Goal: Task Accomplishment & Management: Complete application form

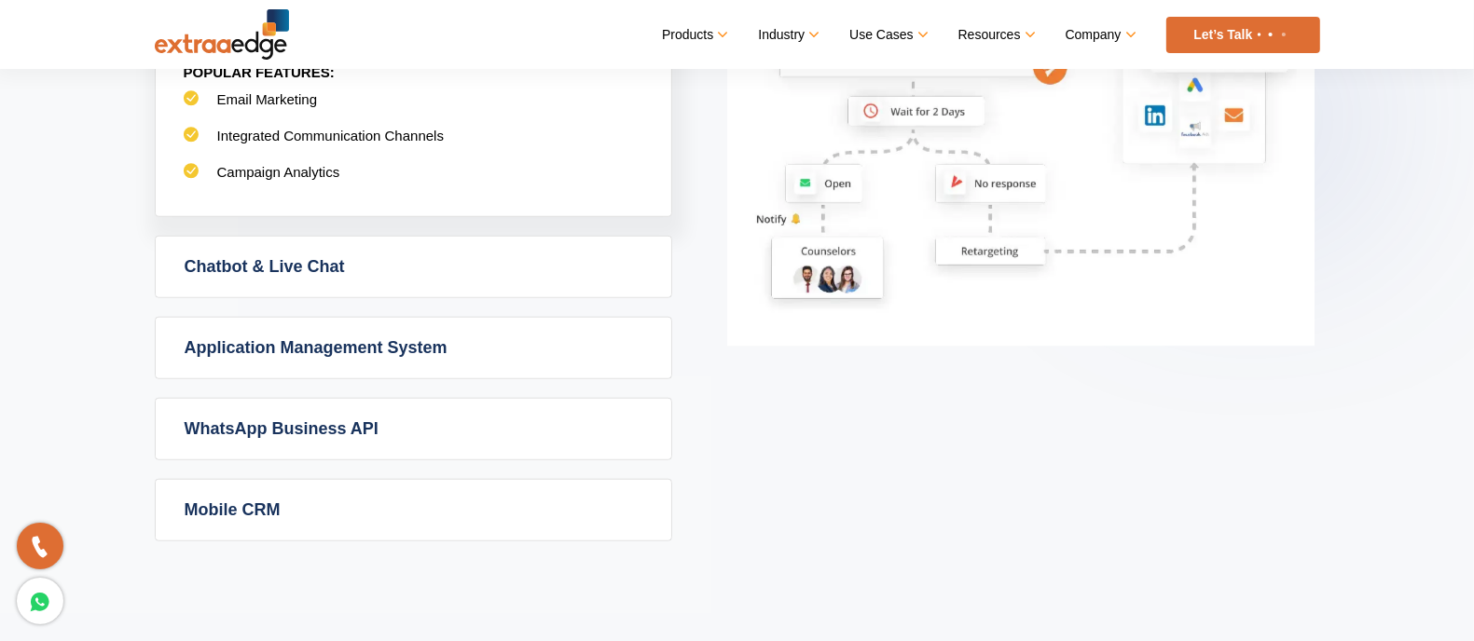
scroll to position [1282, 0]
click at [377, 347] on link "Application Management System" at bounding box center [414, 348] width 516 height 61
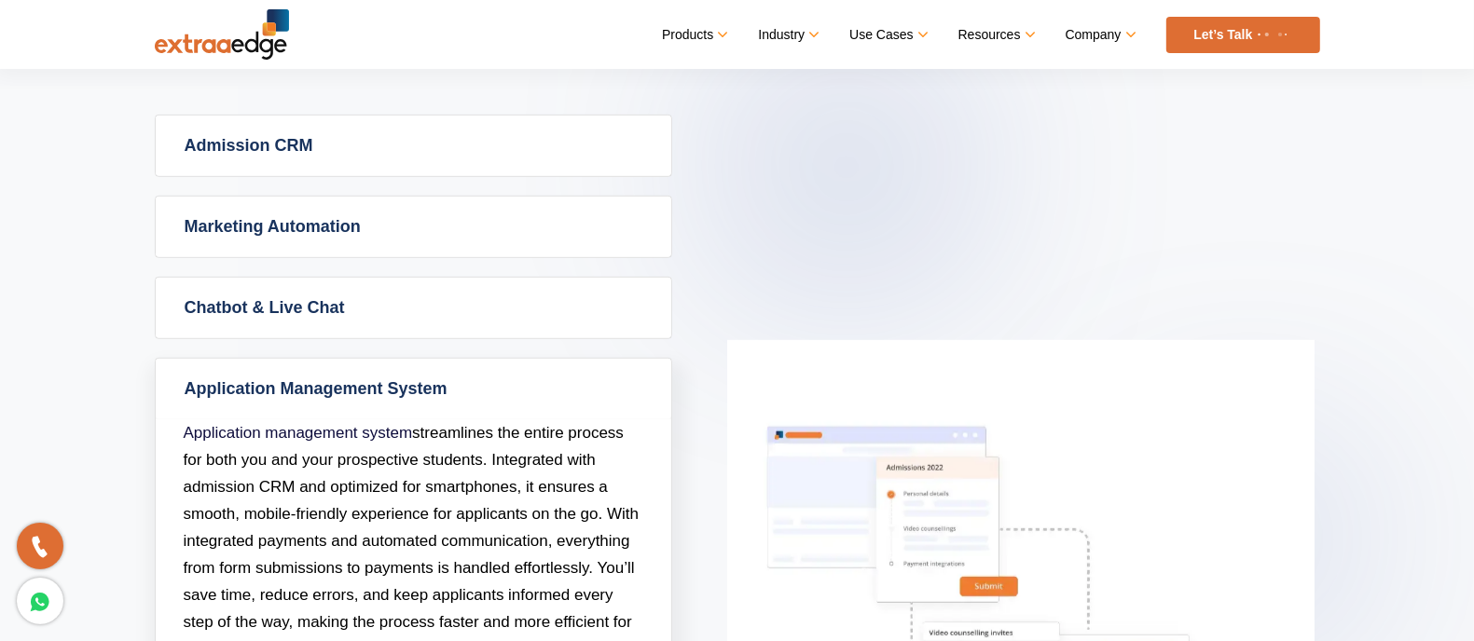
scroll to position [815, 0]
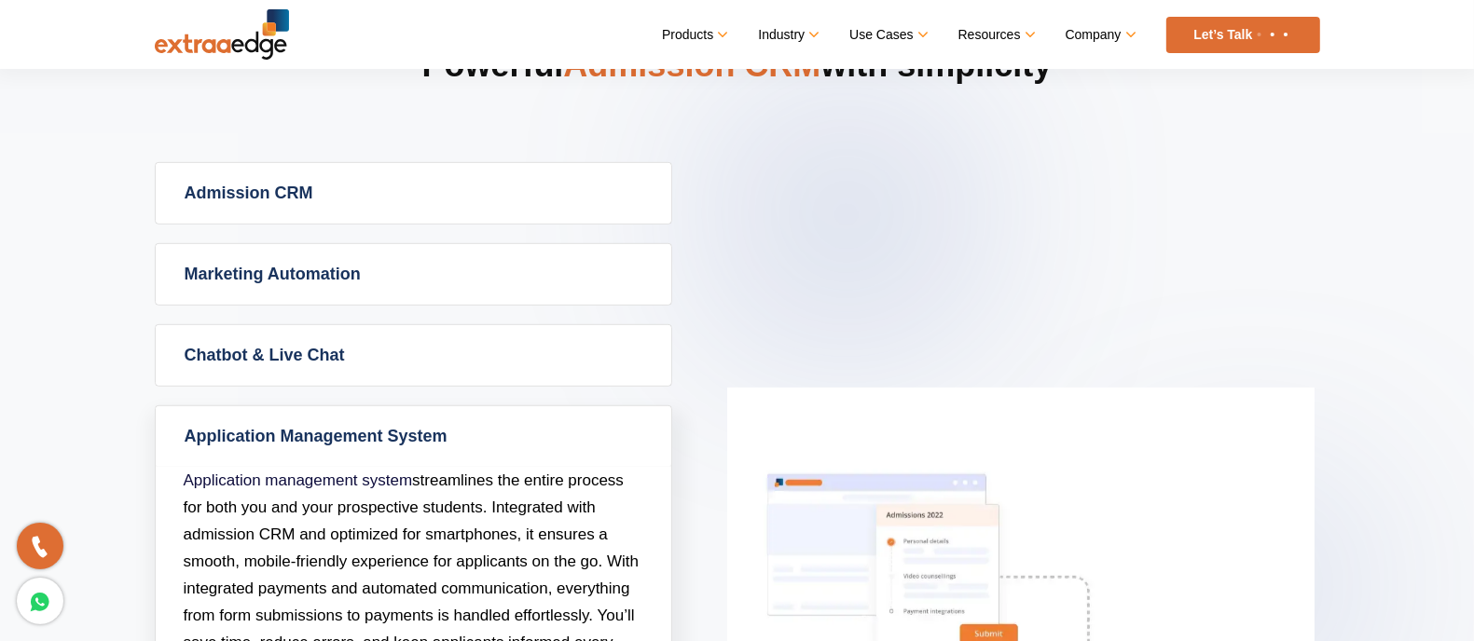
click at [352, 425] on link "Application Management System" at bounding box center [414, 436] width 516 height 61
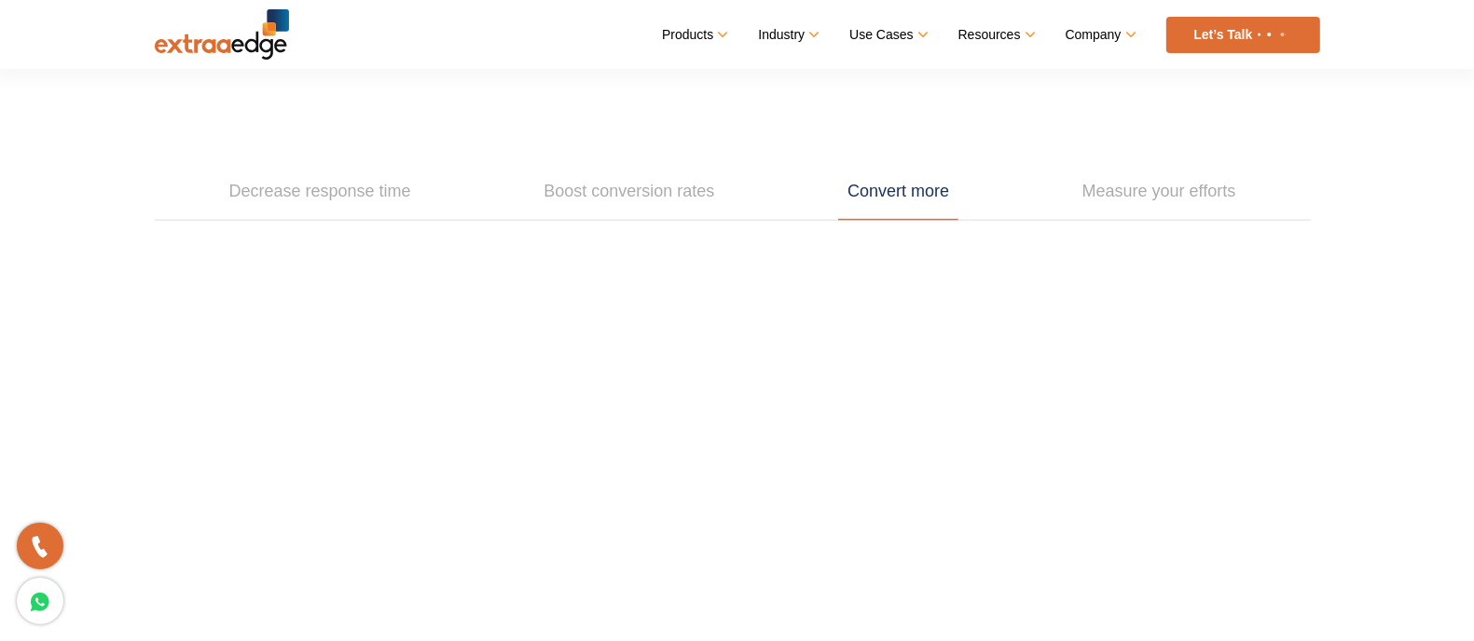
scroll to position [2214, 0]
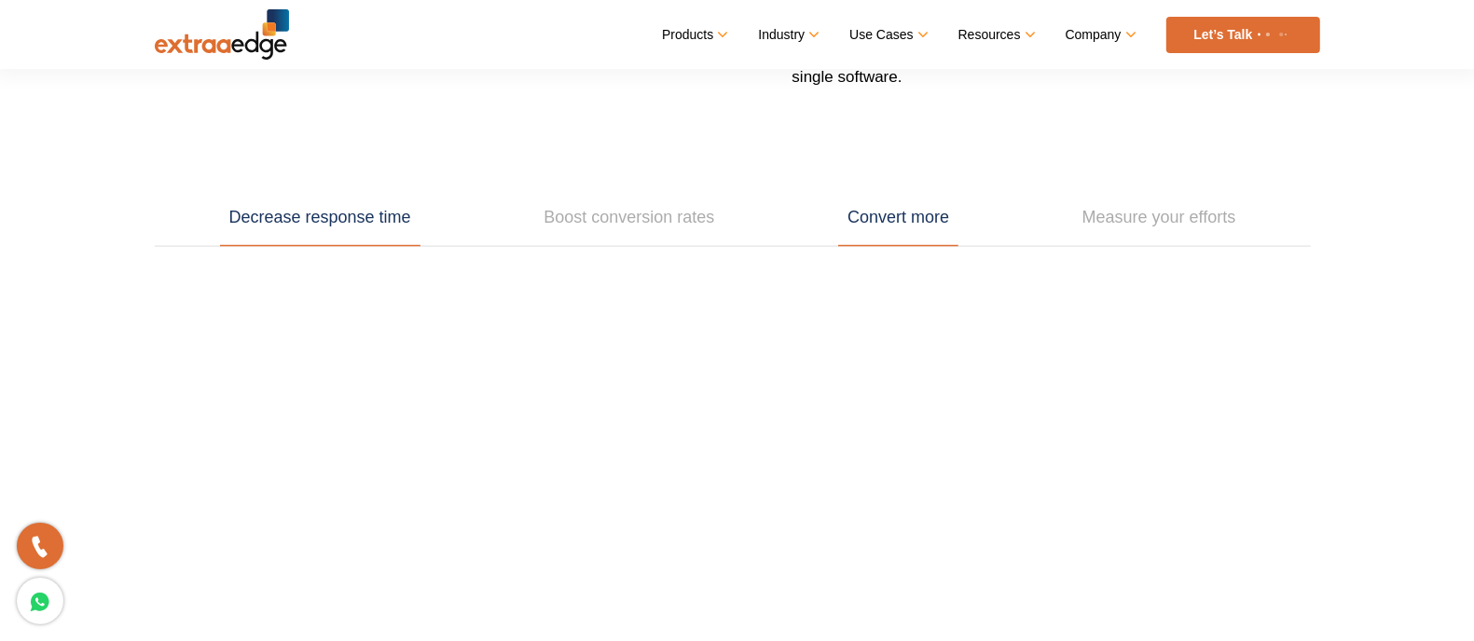
click at [284, 213] on link "Decrease response time" at bounding box center [320, 218] width 200 height 58
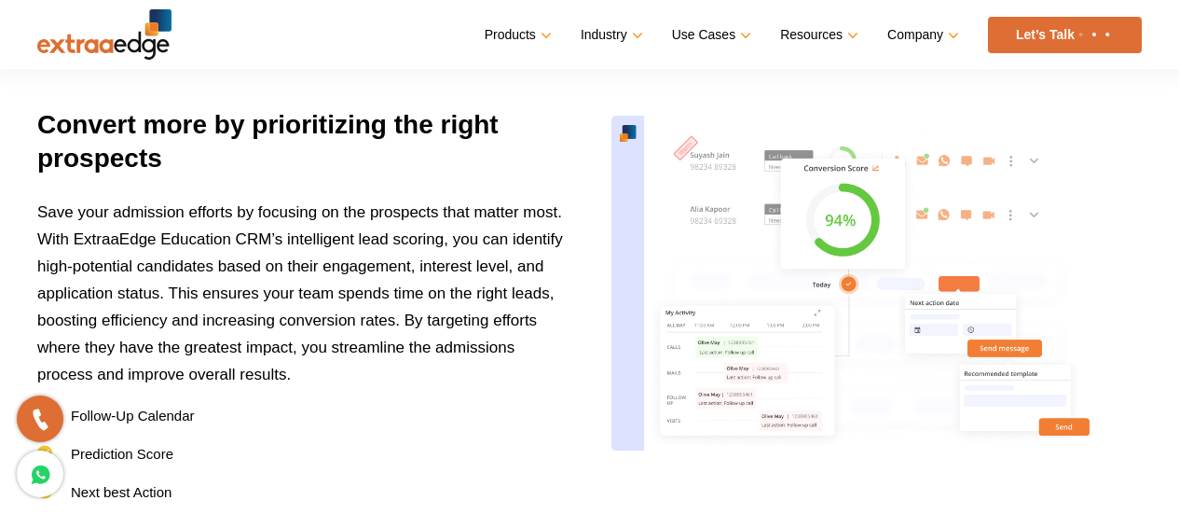
scroll to position [2332, 0]
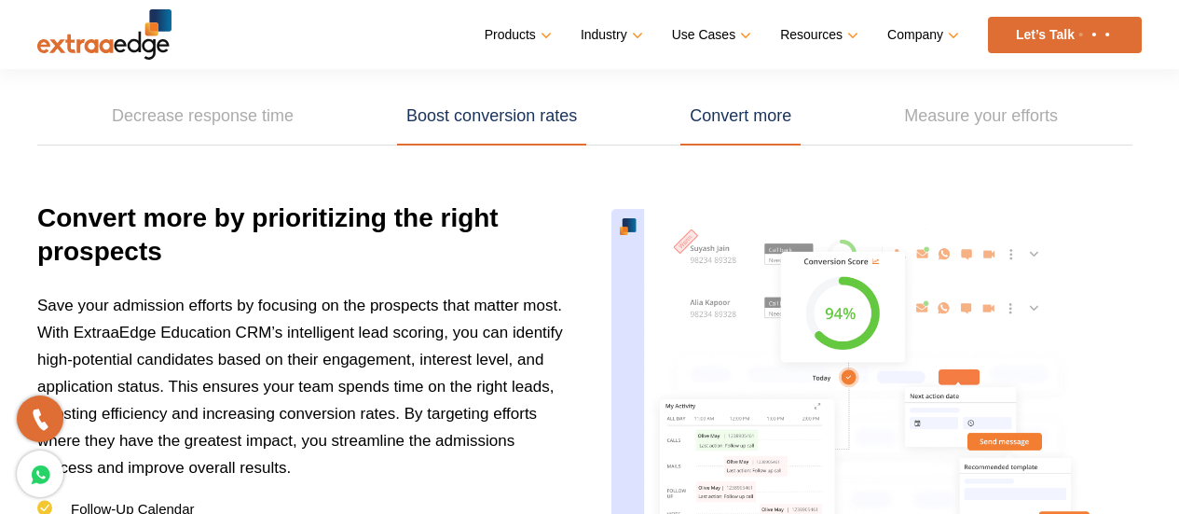
click at [461, 125] on link "Boost conversion rates" at bounding box center [491, 117] width 189 height 58
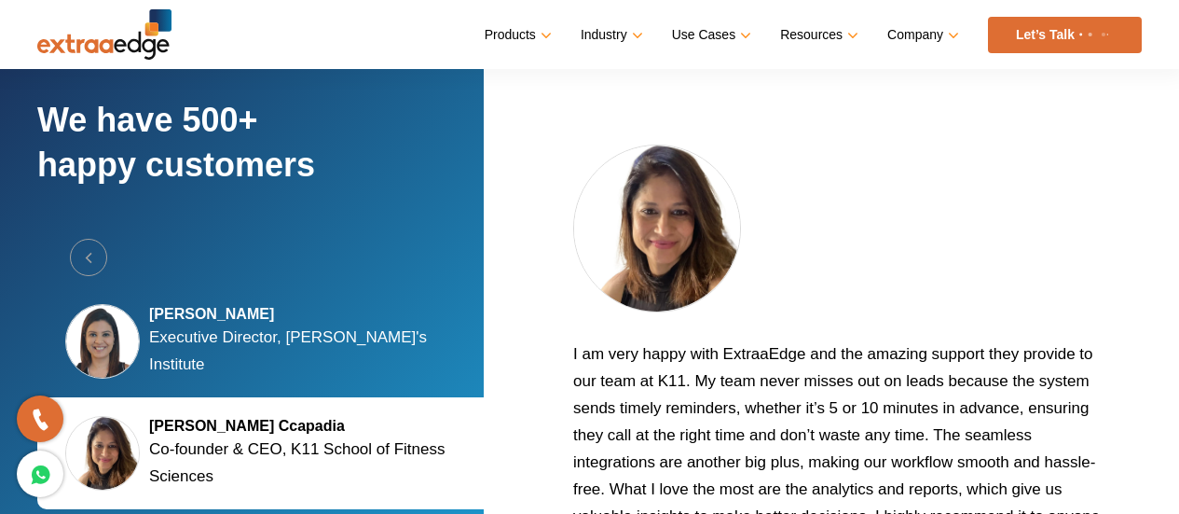
scroll to position [3264, 0]
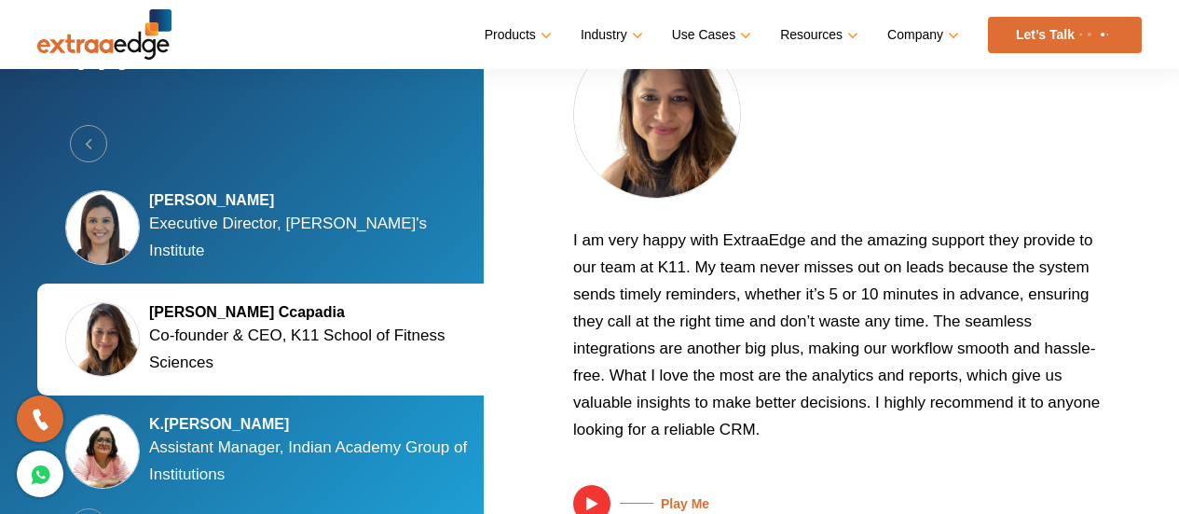
click at [210, 242] on p "Executive Director, [PERSON_NAME]'s Institute" at bounding box center [317, 237] width 336 height 54
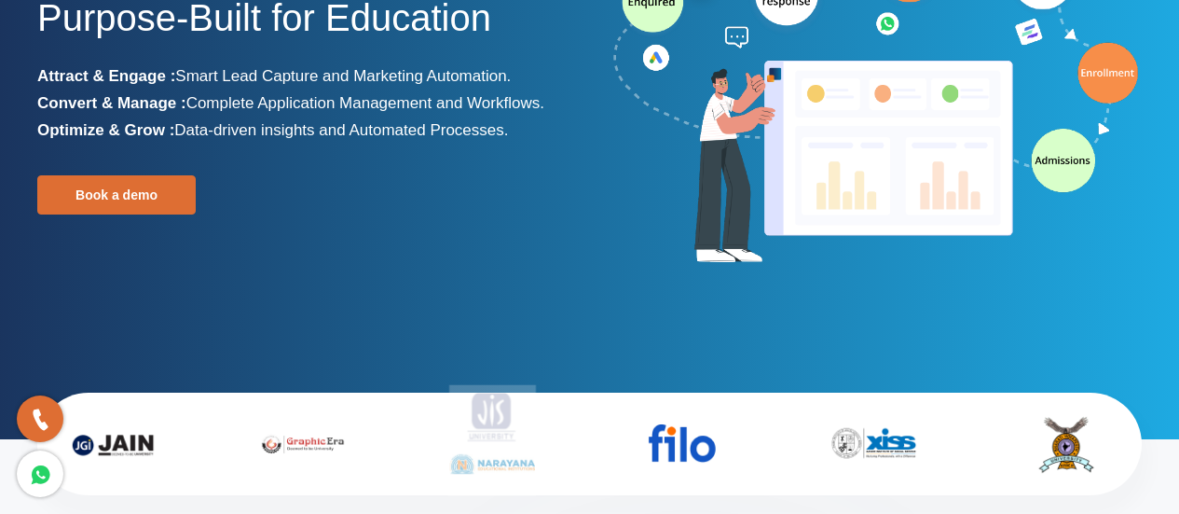
scroll to position [0, 0]
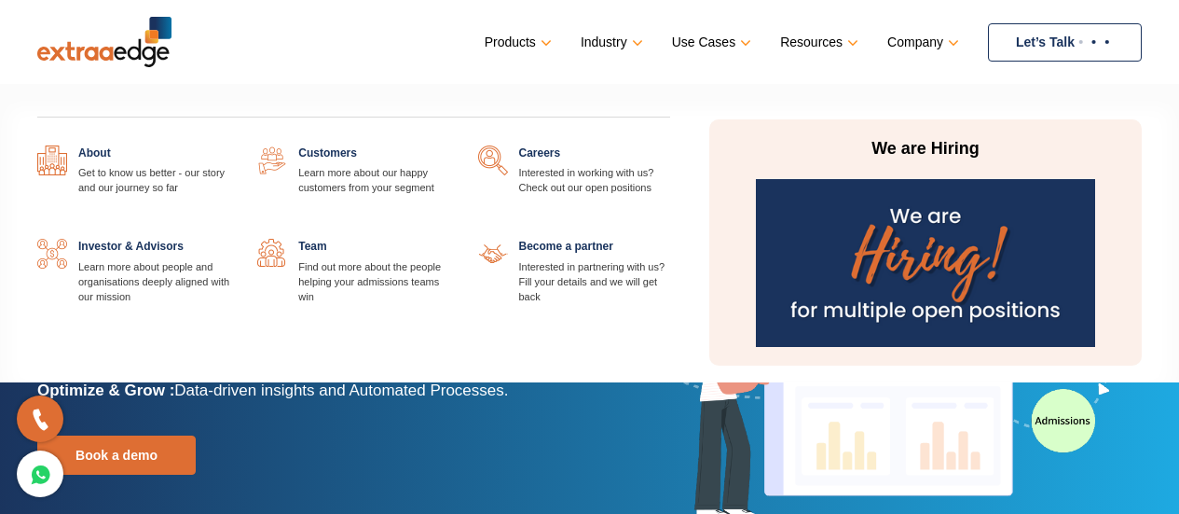
click at [670, 145] on link at bounding box center [670, 145] width 0 height 0
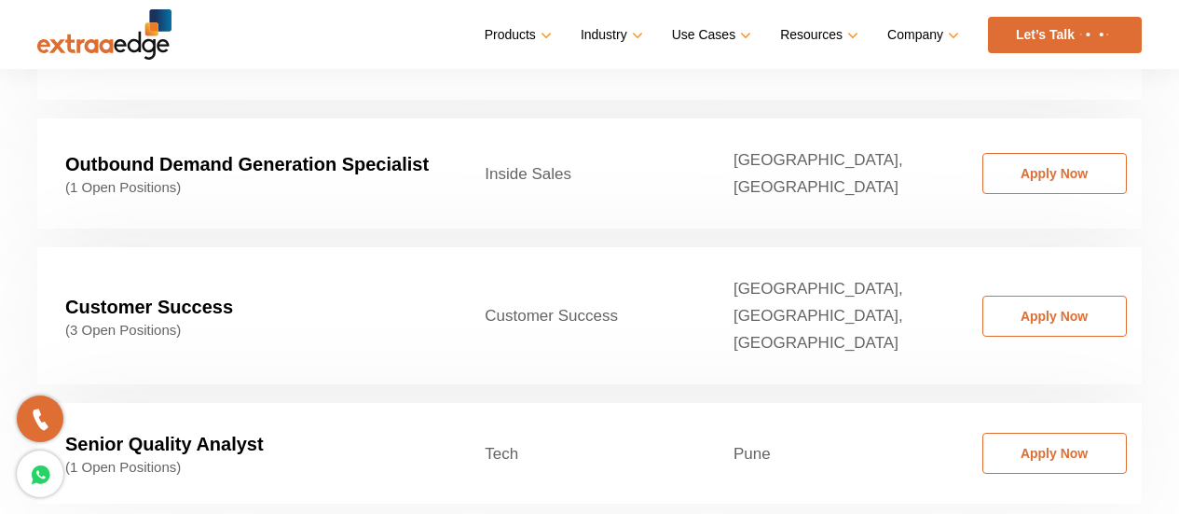
scroll to position [2983, 0]
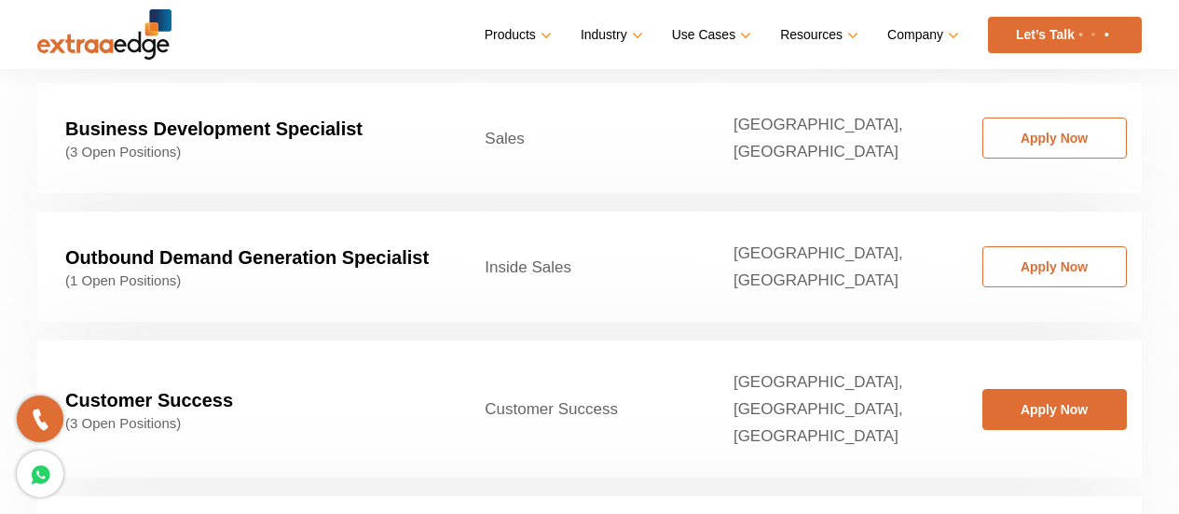
click at [1076, 389] on link "Apply Now" at bounding box center [1055, 409] width 145 height 41
